Goal: Information Seeking & Learning: Check status

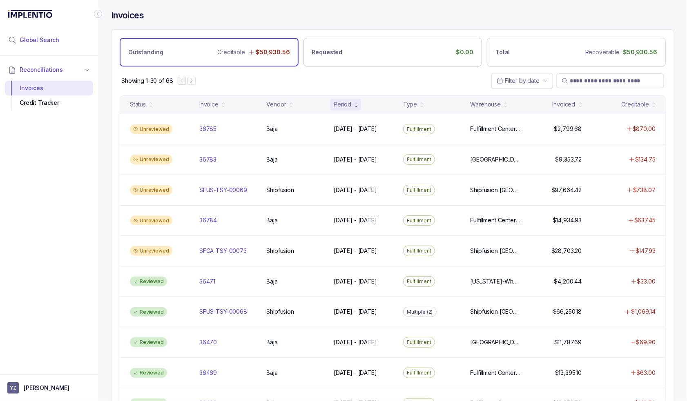
click at [41, 41] on span "Global Search" at bounding box center [40, 40] width 40 height 8
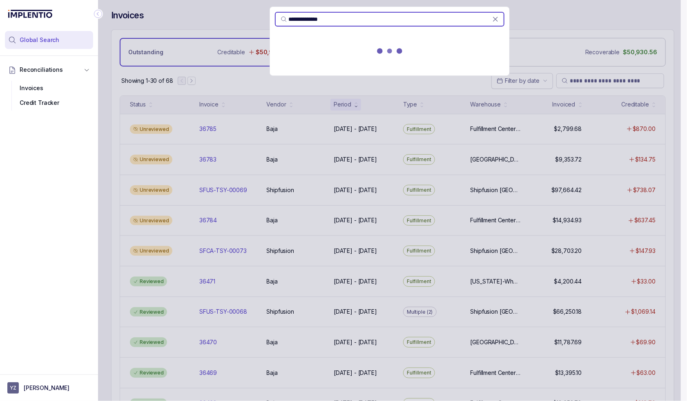
type input "**********"
click at [354, 64] on p "[DATE] - [DATE]" at bounding box center [390, 61] width 220 height 8
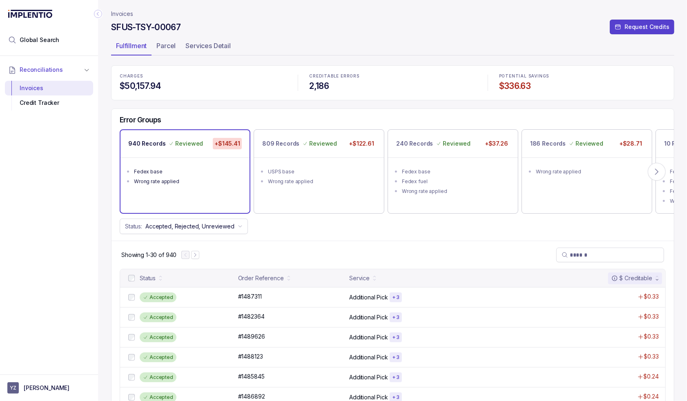
click at [307, 236] on div "Error Groups 940 Records Reviewed +$145.41 Fedex base Wrong rate applied 809 Re…" at bounding box center [392, 175] width 562 height 132
click at [322, 234] on div "Error Groups 940 Records Reviewed +$145.41 Fedex base Wrong rate applied 809 Re…" at bounding box center [392, 175] width 562 height 132
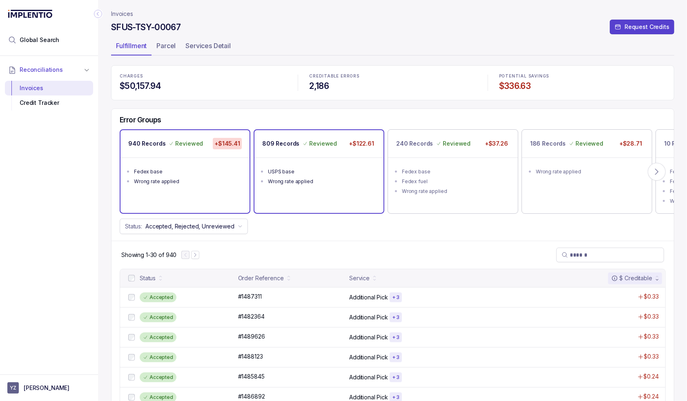
click at [333, 184] on div "Wrong rate applied" at bounding box center [321, 182] width 107 height 8
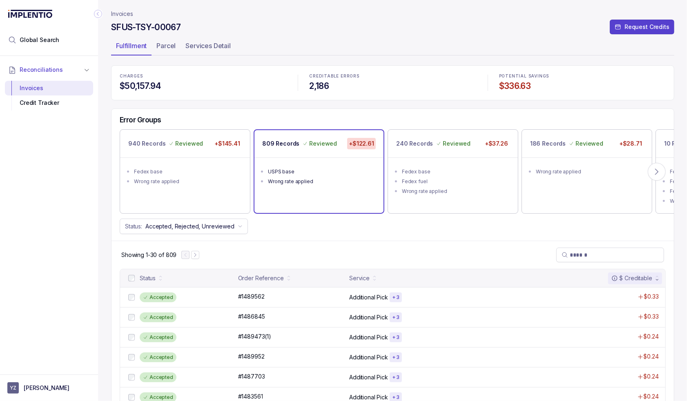
click at [79, 229] on div "Reconciliations Invoices Credit Tracker" at bounding box center [49, 213] width 98 height 314
click at [321, 246] on div "Showing 1-30 of 809" at bounding box center [392, 255] width 562 height 28
click at [655, 170] on icon at bounding box center [656, 172] width 8 height 8
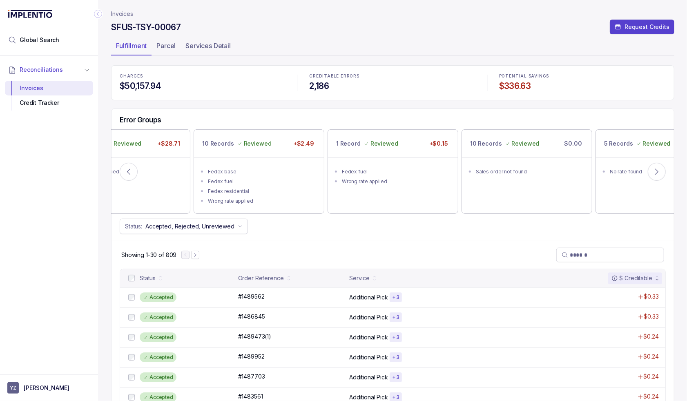
click at [171, 44] on p "Parcel" at bounding box center [165, 46] width 19 height 10
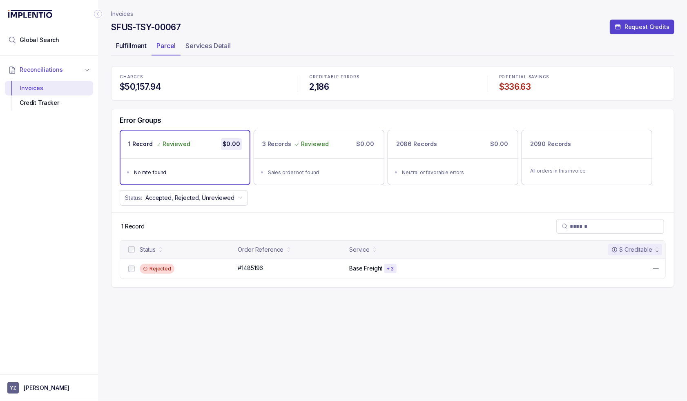
click at [140, 45] on p "Fulfillment" at bounding box center [131, 46] width 31 height 10
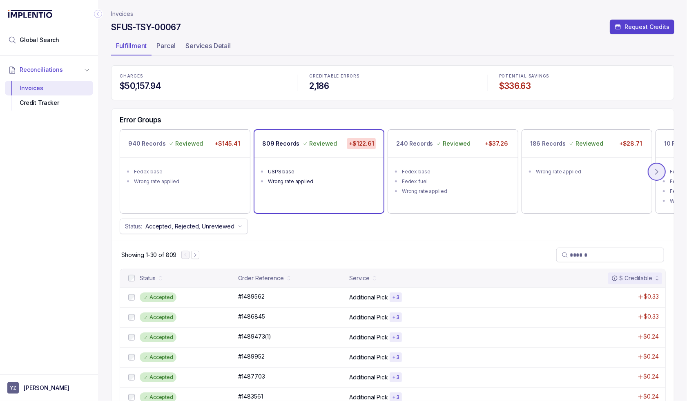
click at [656, 171] on icon at bounding box center [656, 172] width 8 height 8
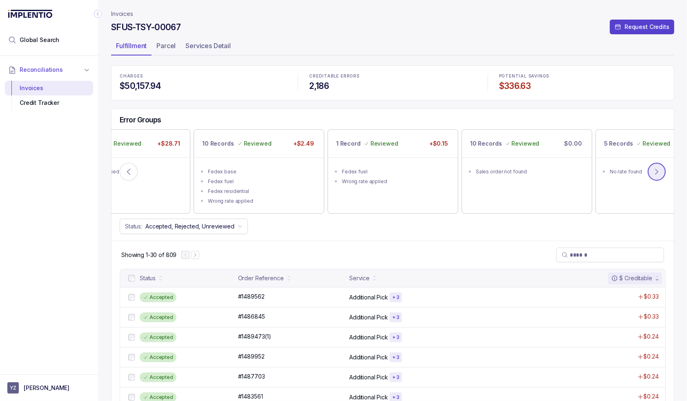
click at [656, 171] on icon at bounding box center [656, 172] width 8 height 8
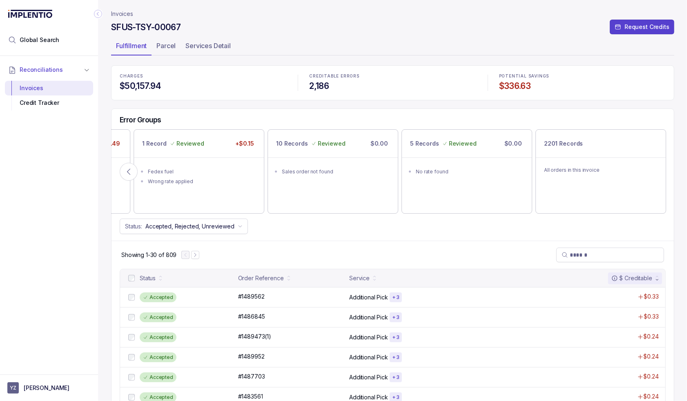
click at [480, 227] on div "Status: Accepted, Rejected, Unreviewed" at bounding box center [392, 227] width 562 height 16
click at [374, 206] on div "10 Records Reviewed $0.00 Sales order not found" at bounding box center [332, 171] width 129 height 83
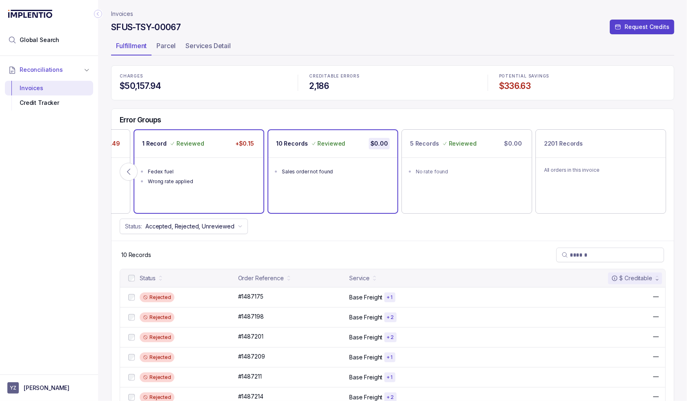
click at [196, 161] on ul "Fedex fuel Wrong rate applied" at bounding box center [198, 176] width 129 height 36
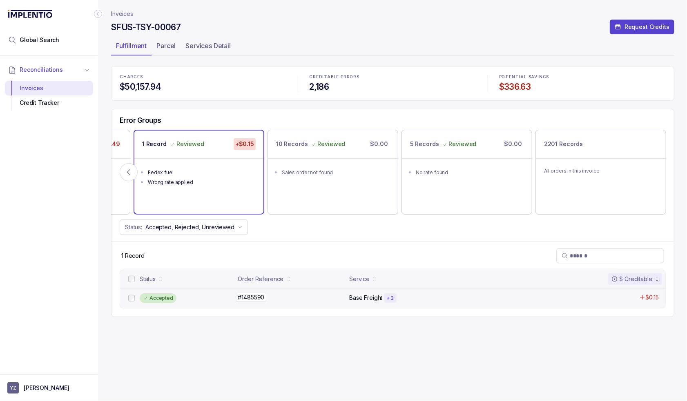
click at [296, 295] on div "#1485590 #1485590" at bounding box center [291, 297] width 107 height 8
click at [232, 288] on div "Accepted #1485590 #1485590 Base Freight + 3 $0.15" at bounding box center [392, 298] width 545 height 20
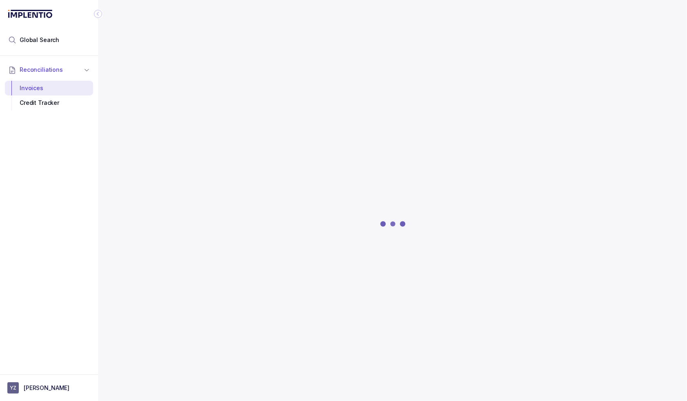
click at [125, 167] on div at bounding box center [392, 224] width 563 height 316
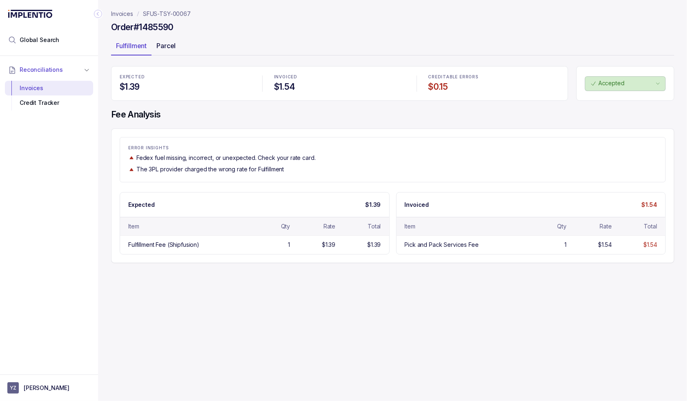
click at [171, 51] on div "Parcel" at bounding box center [165, 45] width 29 height 13
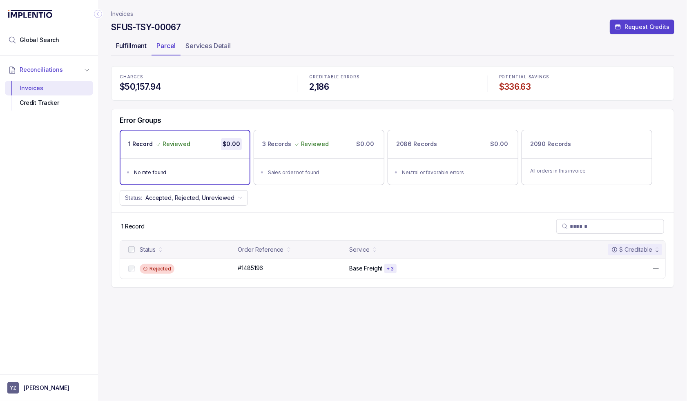
click at [136, 47] on p "Fulfillment" at bounding box center [131, 46] width 31 height 10
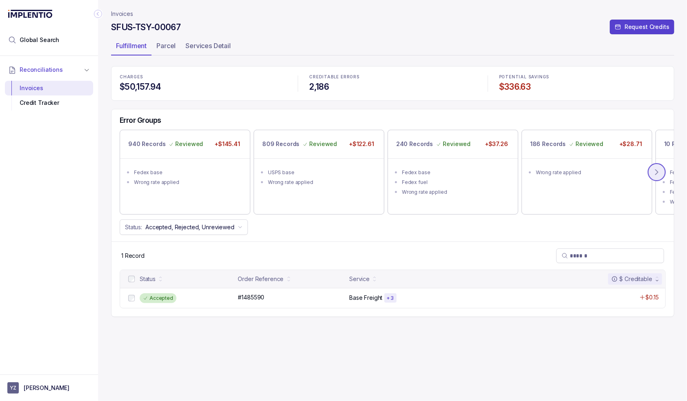
click at [658, 173] on icon at bounding box center [656, 172] width 8 height 8
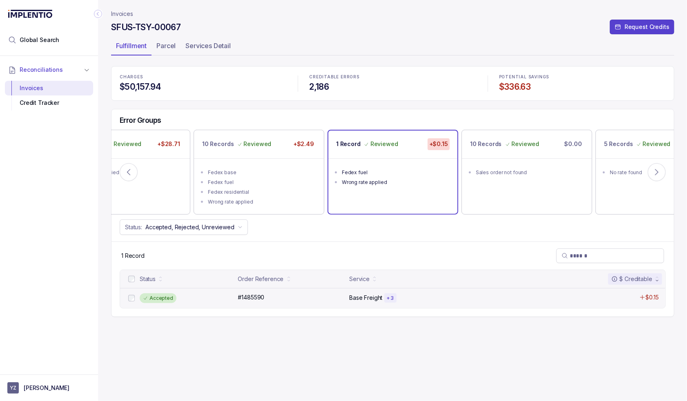
click at [276, 303] on div "Accepted #1485590 #1485590 Base Freight + 3 $0.15" at bounding box center [392, 298] width 545 height 20
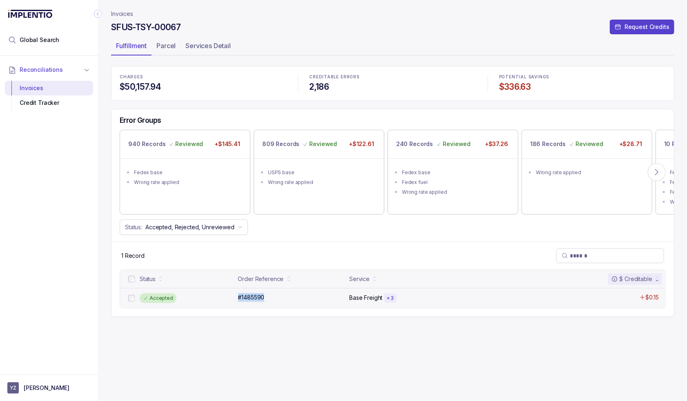
drag, startPoint x: 269, startPoint y: 298, endPoint x: 265, endPoint y: 298, distance: 4.5
click at [265, 298] on div "#1485590 #1485590" at bounding box center [291, 297] width 107 height 8
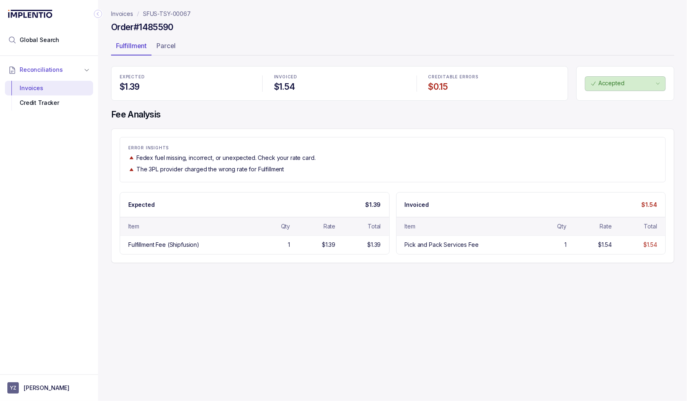
click at [153, 28] on h4 "Order #1485590" at bounding box center [142, 27] width 62 height 11
copy h4 "1485590"
click at [234, 166] on p "The 3PL provider charged the wrong rate for Fulfillment" at bounding box center [209, 169] width 147 height 8
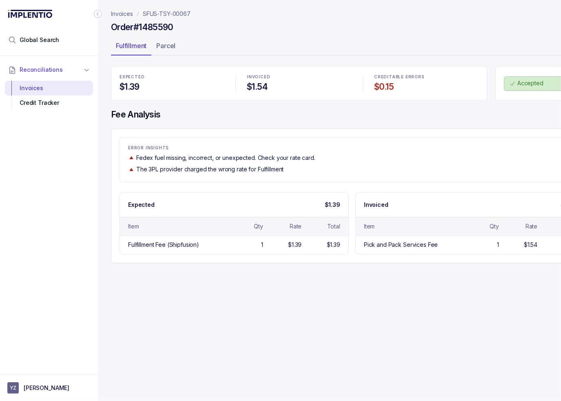
click at [440, 280] on div "Invoices SFUS-TSY-00067 Order #1485590 Fulfillment Parcel EXPECTED $1.39 INVOIC…" at bounding box center [349, 200] width 502 height 401
click at [523, 49] on ul "Fulfillment Parcel" at bounding box center [352, 47] width 482 height 16
click at [377, 266] on div "Invoices SFUS-TSY-00067 Order #1485590 Fulfillment Parcel EXPECTED $1.39 INVOIC…" at bounding box center [349, 200] width 502 height 401
click at [95, 14] on icon "Collapse Icon" at bounding box center [98, 14] width 8 height 8
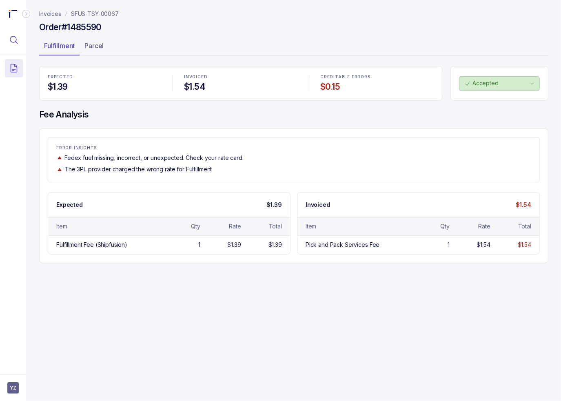
click at [16, 40] on icon "Menu Icon Button MagnifyingGlassIcon" at bounding box center [13, 39] width 7 height 7
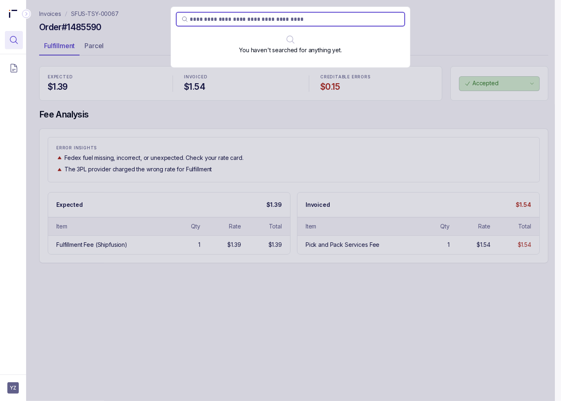
type input "********"
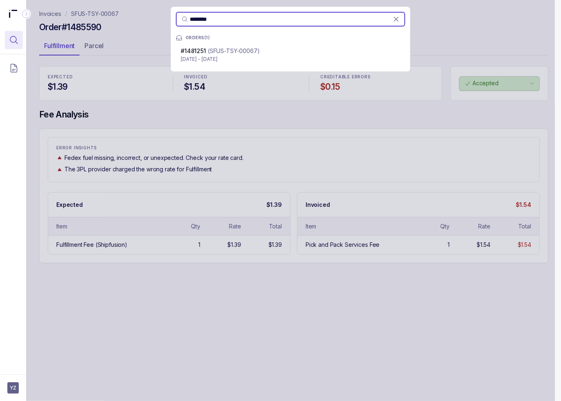
click at [205, 54] on span "#1481251" at bounding box center [193, 50] width 25 height 7
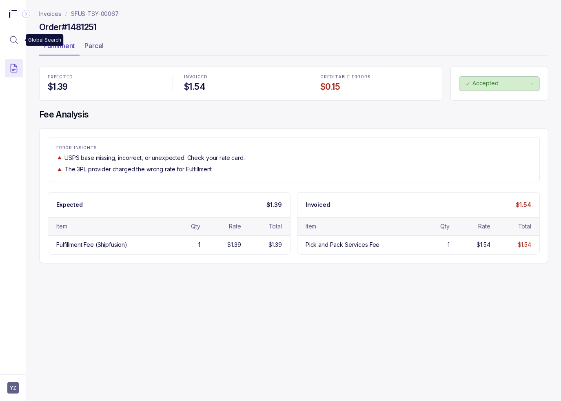
click at [22, 38] on button "Menu Icon Button MagnifyingGlassIcon" at bounding box center [14, 40] width 18 height 18
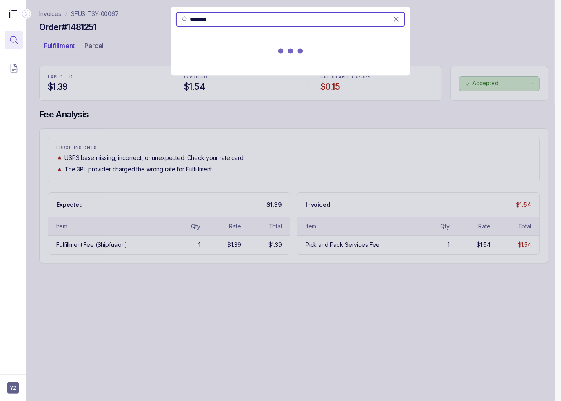
type input "********"
click at [247, 55] on p "[DATE] - [DATE]" at bounding box center [291, 59] width 220 height 8
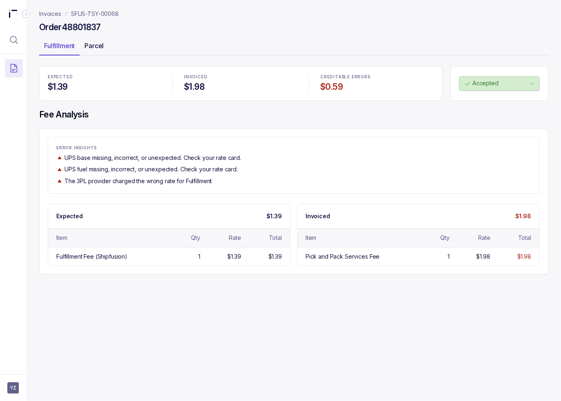
click at [104, 51] on div "Parcel" at bounding box center [94, 45] width 29 height 13
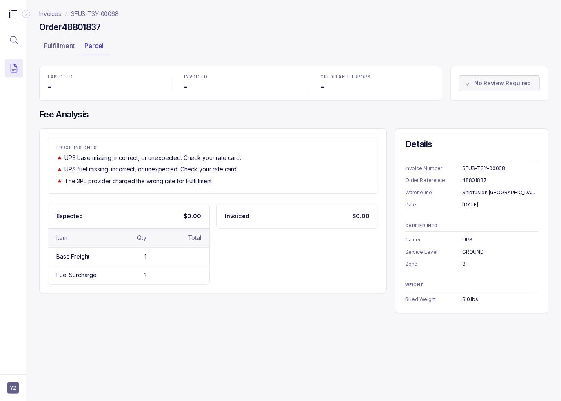
click at [324, 260] on div "Expected $0.00 Item Qty Total Base Freight 1 Fuel Surcharge 1 Invoiced $0.00" at bounding box center [213, 244] width 331 height 81
click at [11, 36] on icon "Menu Icon Button MagnifyingGlassIcon" at bounding box center [14, 40] width 10 height 10
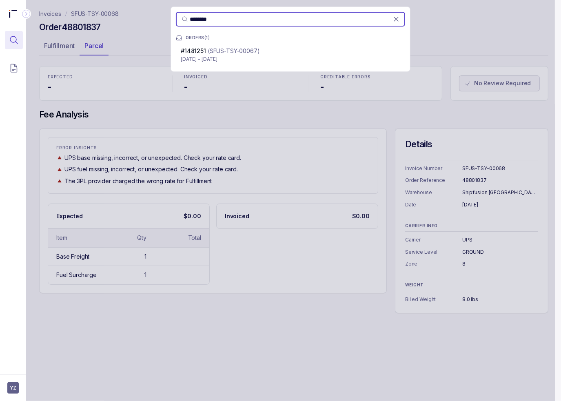
type input "********"
click at [208, 50] on p "(SFUS-TSY-00067)" at bounding box center [234, 51] width 52 height 8
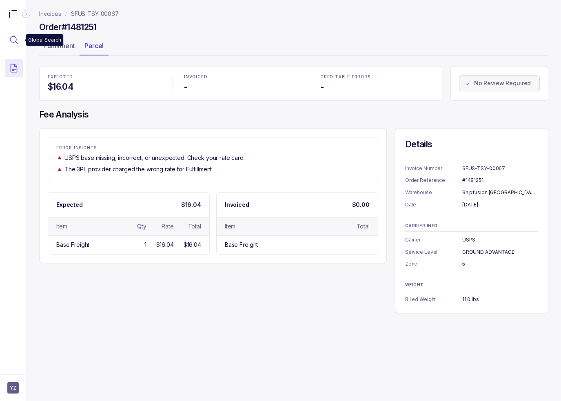
click at [13, 40] on icon "Menu Icon Button MagnifyingGlassIcon" at bounding box center [14, 40] width 10 height 10
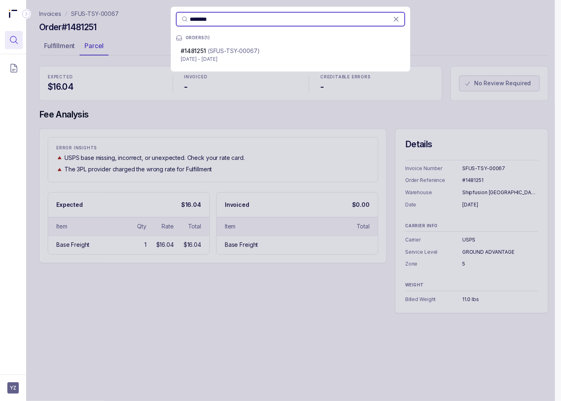
type input "********"
click at [138, 98] on div "******** ORDERS ( 1 ) #1481251 (SFUS-TSY-00067) [DATE] - [DATE]" at bounding box center [290, 200] width 529 height 401
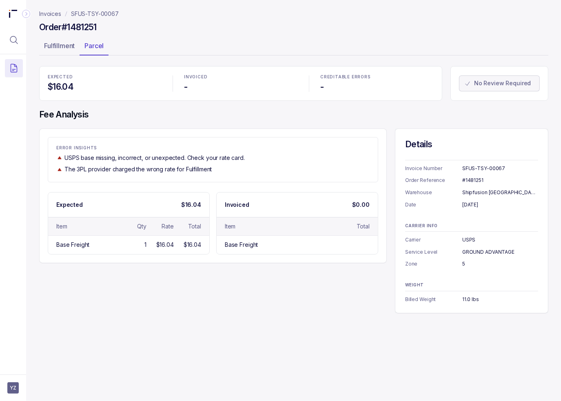
click at [296, 129] on div "ERROR INSIGHTS USPS base missing, incorrect, or unexpected. Check your rate car…" at bounding box center [213, 196] width 348 height 135
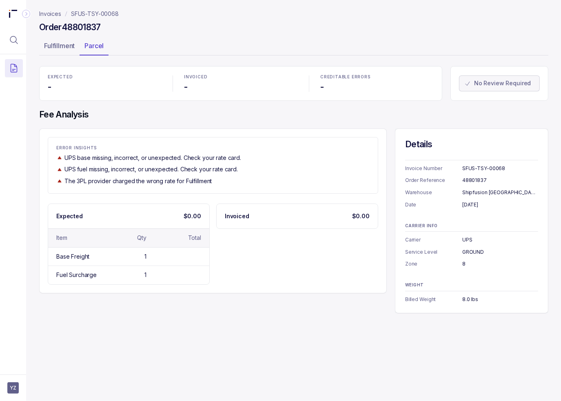
click at [316, 256] on div "Expected $0.00 Item Qty Total Base Freight 1 Fuel Surcharge 1 Invoiced $0.00" at bounding box center [213, 244] width 331 height 81
click at [403, 51] on ul "Fulfillment Parcel" at bounding box center [293, 47] width 509 height 16
